Goal: Information Seeking & Learning: Learn about a topic

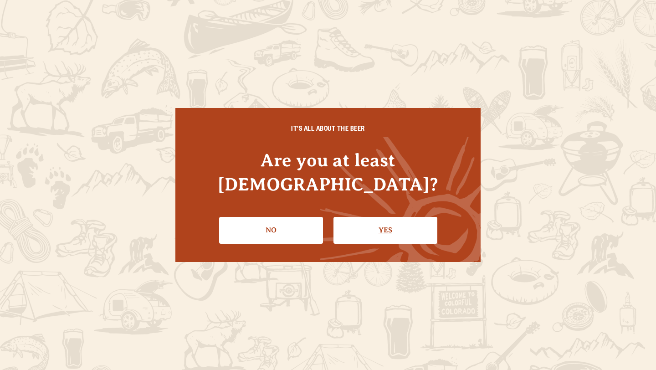
click at [406, 217] on link "Yes" at bounding box center [385, 230] width 104 height 26
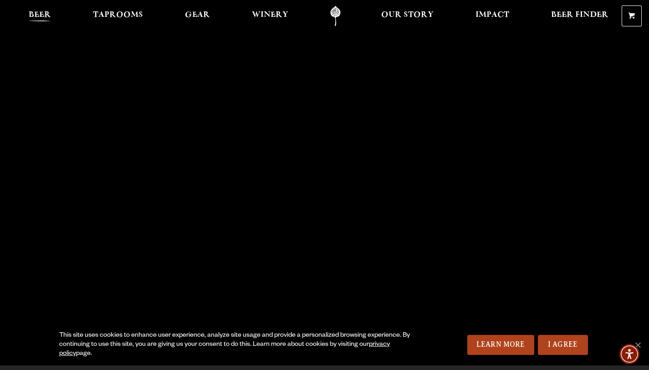
click at [40, 11] on span "Beer" at bounding box center [40, 14] width 22 height 7
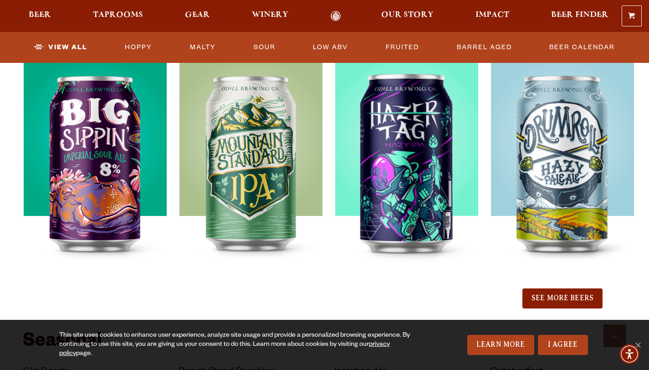
scroll to position [971, 0]
